Goal: Task Accomplishment & Management: Manage account settings

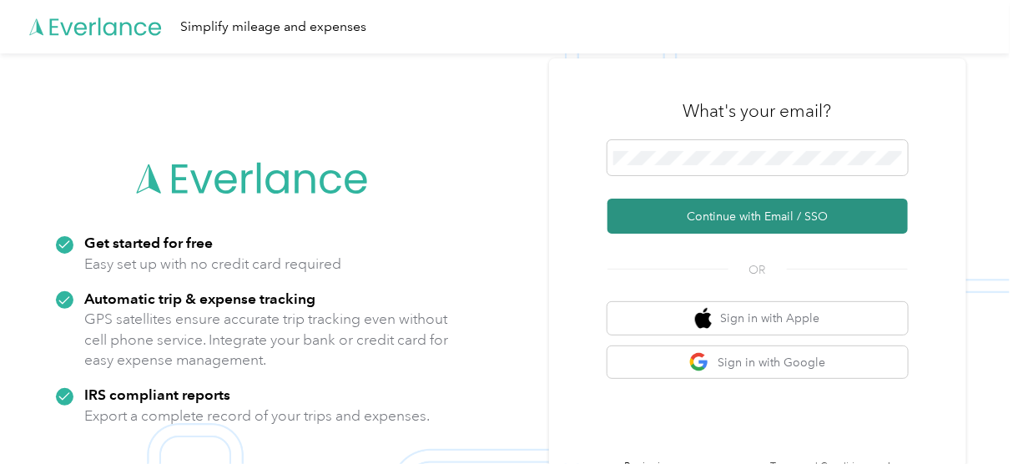
click at [723, 219] on button "Continue with Email / SSO" at bounding box center [757, 216] width 300 height 35
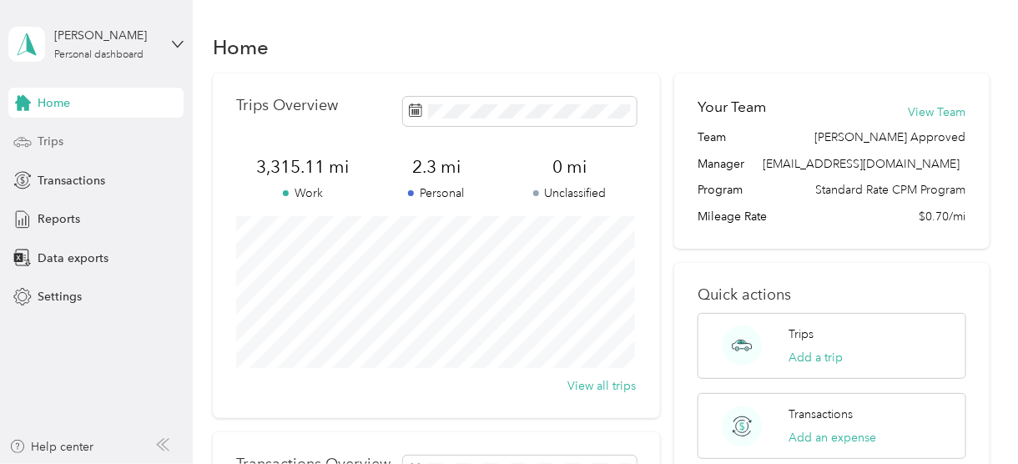
click at [82, 139] on div "Trips" at bounding box center [95, 142] width 175 height 30
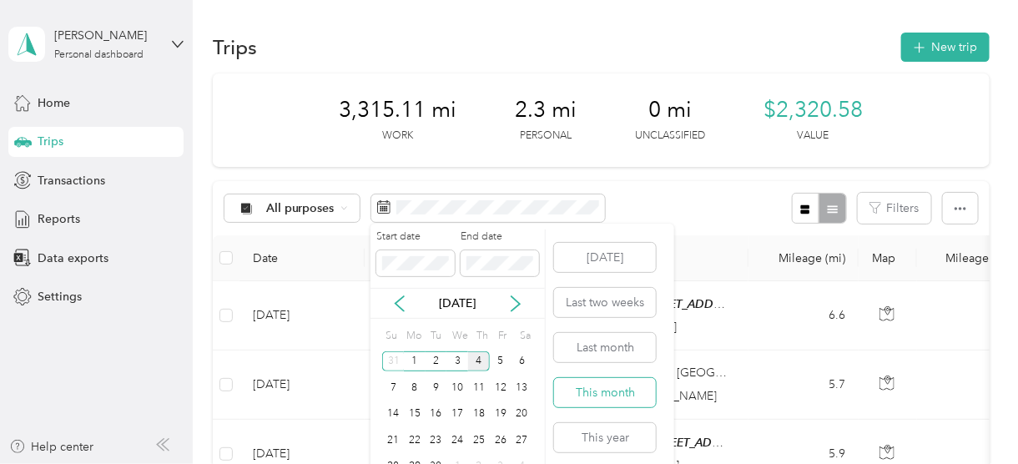
click at [593, 385] on button "This month" at bounding box center [605, 392] width 102 height 29
